Goal: Task Accomplishment & Management: Use online tool/utility

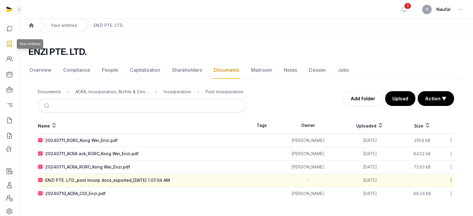
click at [10, 46] on icon at bounding box center [9, 43] width 7 height 9
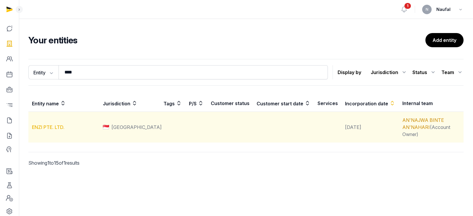
click at [45, 124] on link "ENZI PTE. LTD." at bounding box center [48, 127] width 33 height 6
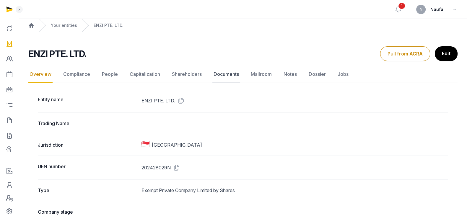
click at [223, 76] on link "Documents" at bounding box center [227, 74] width 28 height 17
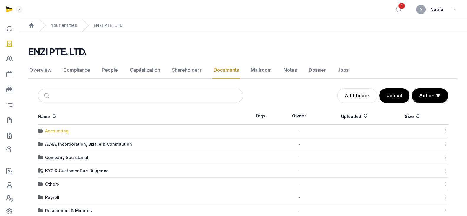
click at [53, 132] on div "Accounting" at bounding box center [56, 131] width 23 height 6
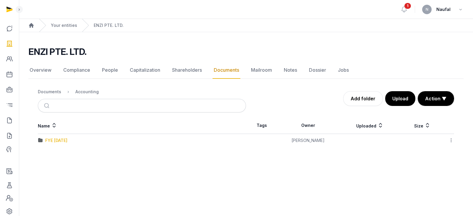
click at [67, 142] on div "FYE [DATE]" at bounding box center [56, 141] width 22 height 6
click at [89, 95] on div "Accounting" at bounding box center [82, 91] width 33 height 7
click at [89, 94] on div "Accounting" at bounding box center [86, 92] width 23 height 6
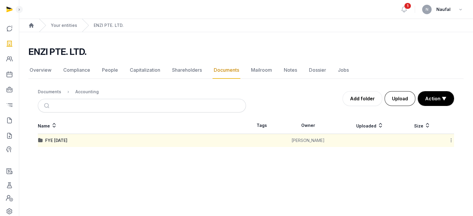
click at [395, 98] on button "Upload" at bounding box center [400, 98] width 31 height 15
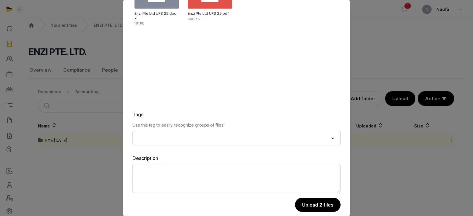
scroll to position [72, 0]
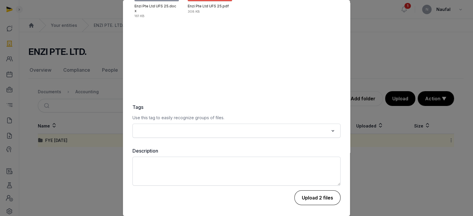
click at [312, 200] on button "Upload 2 files" at bounding box center [317, 198] width 46 height 15
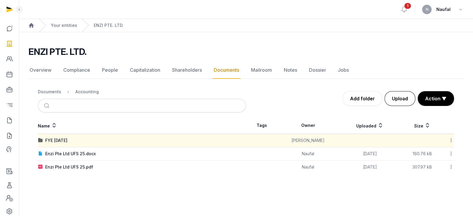
click at [393, 96] on button "Upload" at bounding box center [400, 98] width 31 height 15
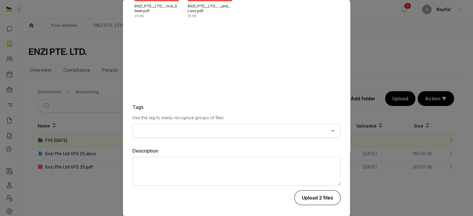
click at [331, 194] on button "Upload 2 files" at bounding box center [317, 198] width 46 height 15
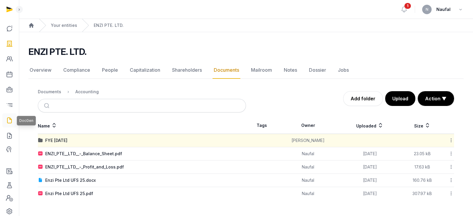
click at [10, 119] on icon at bounding box center [9, 120] width 7 height 9
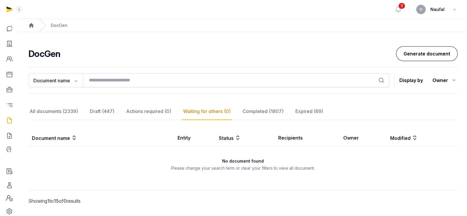
click at [439, 60] on link "Generate document" at bounding box center [426, 53] width 61 height 15
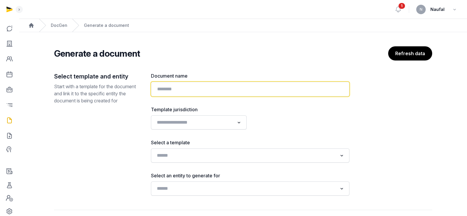
click at [279, 83] on input "text" at bounding box center [250, 89] width 199 height 15
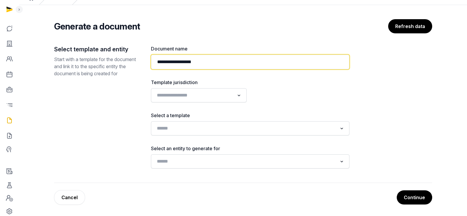
scroll to position [27, 0]
type input "**********"
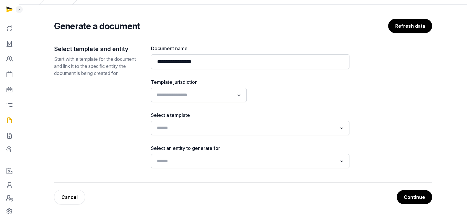
click at [215, 98] on input "Search for option" at bounding box center [195, 95] width 80 height 8
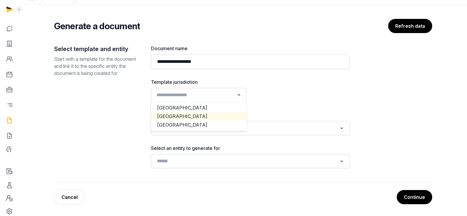
click at [222, 115] on li "[GEOGRAPHIC_DATA]" at bounding box center [198, 116] width 95 height 9
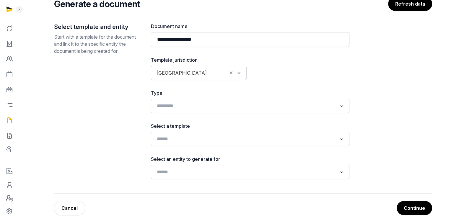
scroll to position [60, 0]
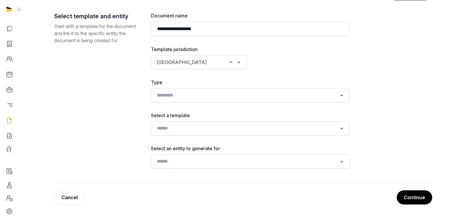
click at [401, 196] on button "Continue" at bounding box center [414, 198] width 35 height 14
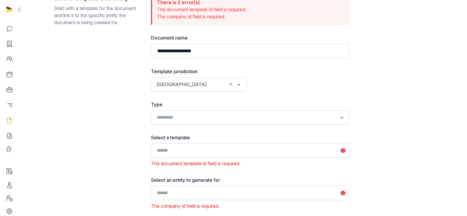
scroll to position [119, 0]
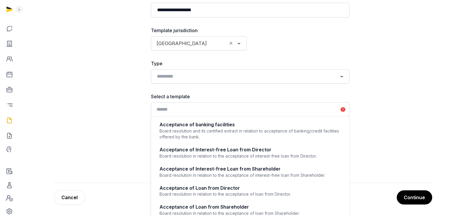
click at [316, 113] on div "Loading..." at bounding box center [250, 109] width 193 height 11
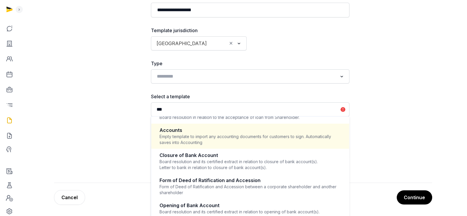
click at [262, 140] on div "Empty template to import any accounting documents for customers to sign. Automa…" at bounding box center [250, 140] width 181 height 12
type input "***"
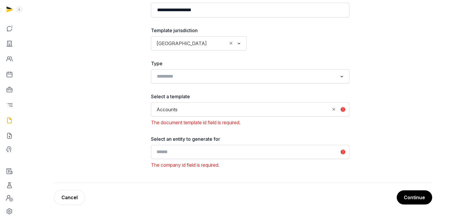
click at [308, 152] on input "Search for option" at bounding box center [246, 152] width 183 height 8
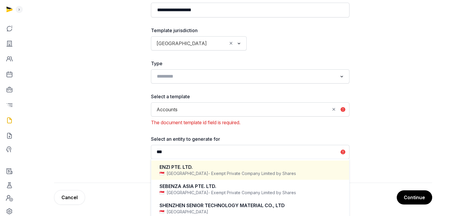
click at [286, 166] on div "ENZI PTE. LTD." at bounding box center [250, 167] width 181 height 7
type input "***"
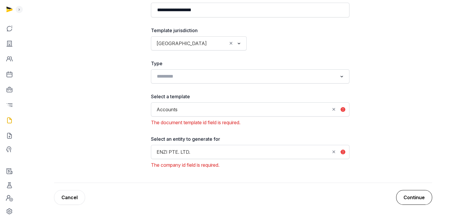
click at [409, 197] on button "Continue" at bounding box center [414, 197] width 36 height 15
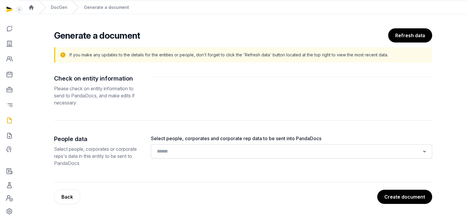
scroll to position [17, 0]
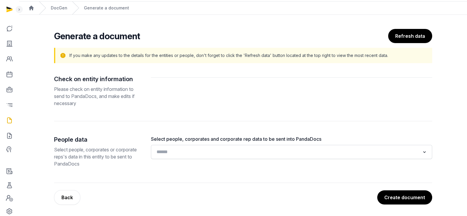
click at [354, 155] on input "Search for option" at bounding box center [288, 152] width 266 height 8
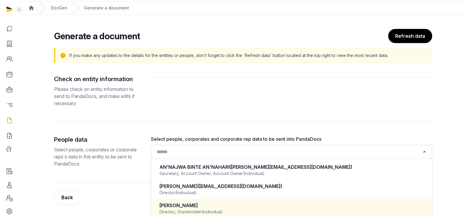
scroll to position [40, 0]
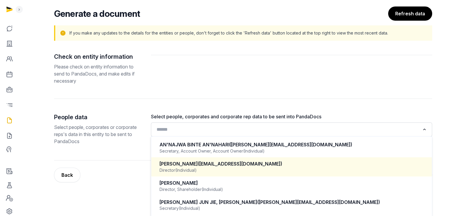
click at [252, 168] on div "Director (Individual)" at bounding box center [292, 171] width 264 height 6
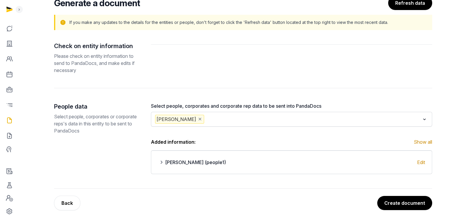
scroll to position [56, 0]
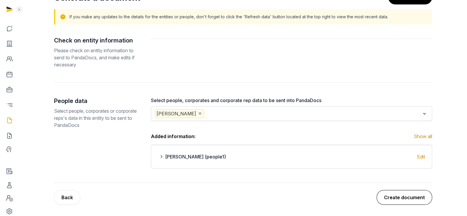
click at [412, 199] on button "Create document" at bounding box center [405, 197] width 56 height 15
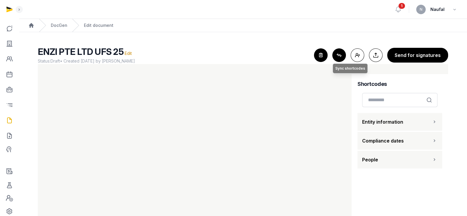
click at [340, 57] on button "Connect shortcodes Sync shortcodes" at bounding box center [340, 55] width 14 height 14
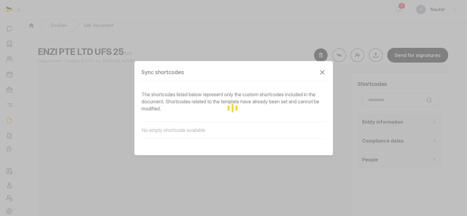
click at [321, 72] on div "Loading" at bounding box center [233, 108] width 467 height 216
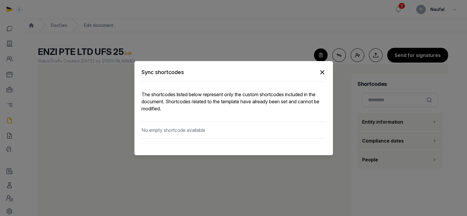
click at [322, 74] on icon "button" at bounding box center [322, 72] width 7 height 7
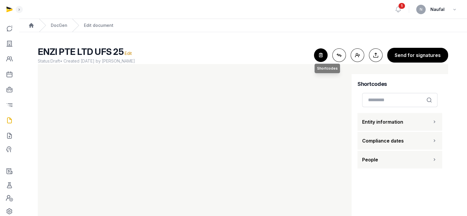
click at [324, 56] on icon "button" at bounding box center [320, 55] width 13 height 13
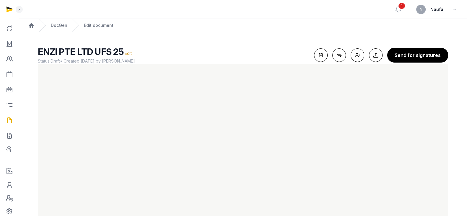
scroll to position [22, 0]
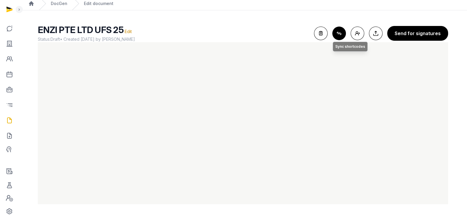
click at [344, 33] on button "Connect shortcodes Sync shortcodes" at bounding box center [340, 34] width 14 height 14
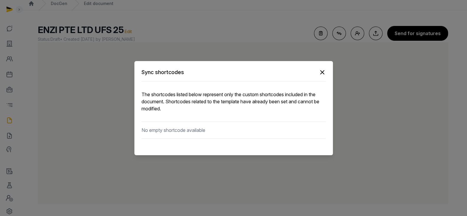
click at [320, 73] on icon "button" at bounding box center [322, 72] width 7 height 7
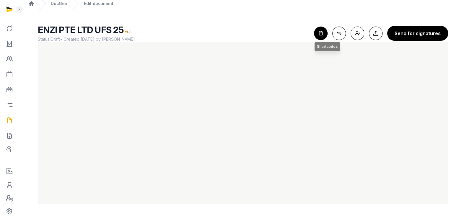
click at [323, 34] on icon "button" at bounding box center [320, 33] width 13 height 13
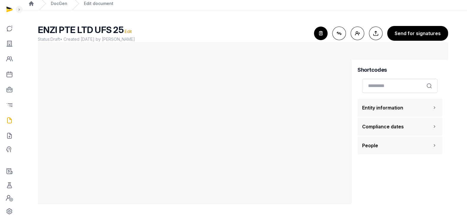
click at [406, 153] on button "People" at bounding box center [400, 146] width 85 height 18
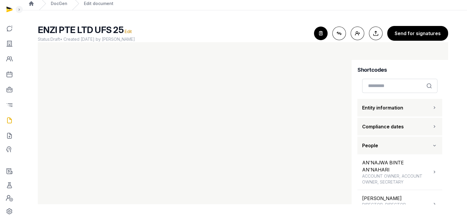
scroll to position [38, 0]
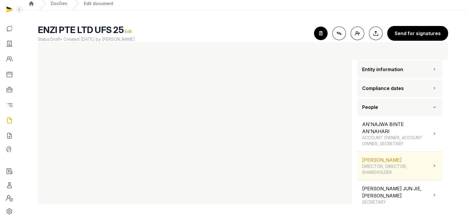
click at [432, 163] on icon at bounding box center [435, 166] width 6 height 7
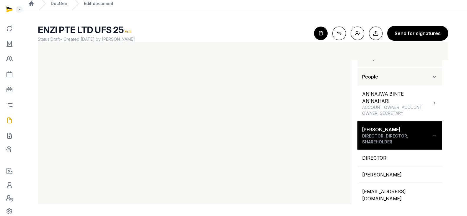
scroll to position [0, 0]
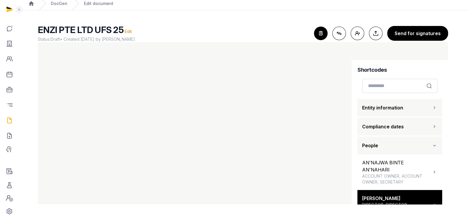
click at [415, 124] on button "Compliance dates" at bounding box center [400, 127] width 85 height 18
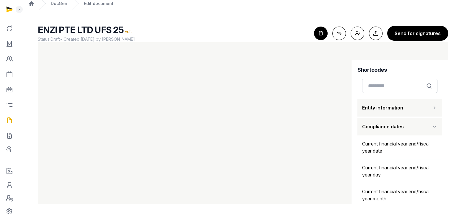
click at [419, 103] on button "Entity information" at bounding box center [400, 108] width 85 height 18
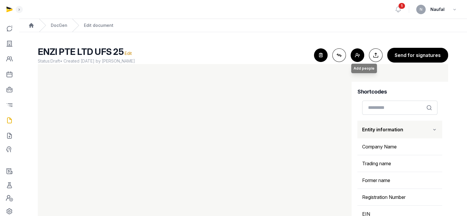
click at [359, 56] on button "Add people Add people" at bounding box center [358, 55] width 14 height 14
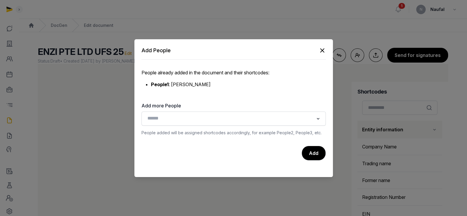
click at [325, 51] on icon "button" at bounding box center [322, 50] width 7 height 7
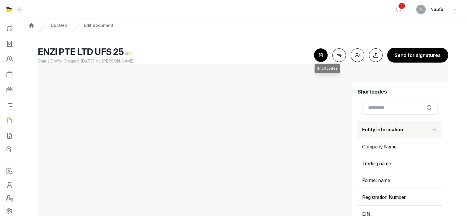
click at [325, 51] on icon "button" at bounding box center [320, 55] width 13 height 13
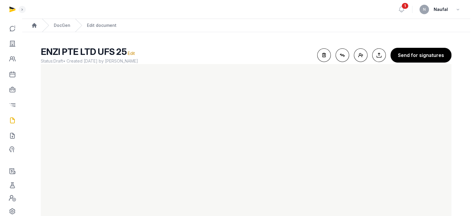
scroll to position [22, 0]
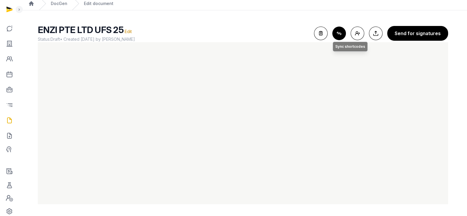
click at [346, 30] on button "Connect shortcodes Sync shortcodes" at bounding box center [340, 34] width 14 height 14
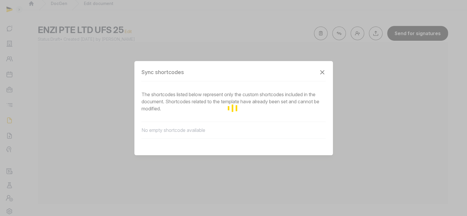
click at [320, 70] on icon "button" at bounding box center [322, 72] width 7 height 7
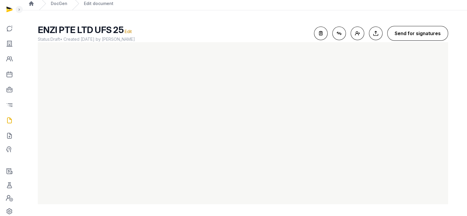
click at [427, 31] on button "Send for signatures" at bounding box center [417, 33] width 61 height 15
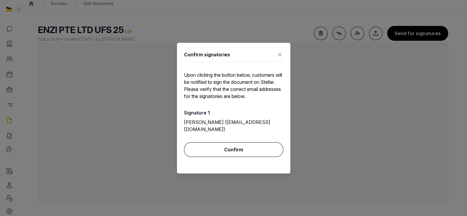
click at [243, 144] on button "Confirm" at bounding box center [233, 149] width 99 height 15
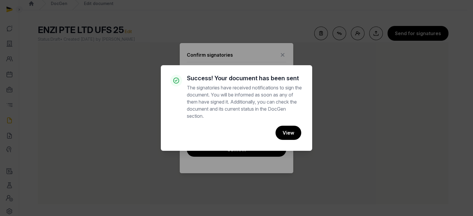
click at [291, 144] on div "× Success! Your document has been sent The signatories have received notificati…" at bounding box center [236, 108] width 151 height 86
click at [289, 128] on button "View" at bounding box center [288, 133] width 26 height 15
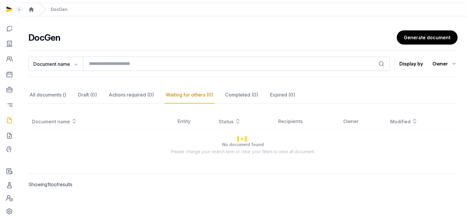
scroll to position [4, 0]
